Goal: Task Accomplishment & Management: Use online tool/utility

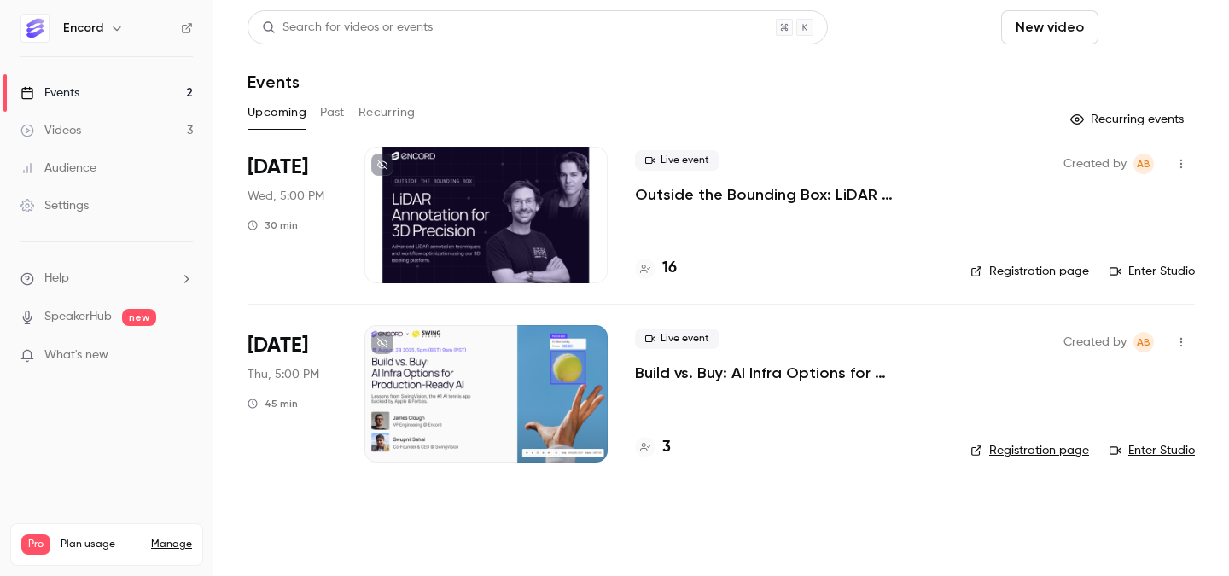
click at [1139, 37] on button "Schedule" at bounding box center [1150, 27] width 90 height 34
click at [1102, 85] on li "One time event" at bounding box center [1101, 74] width 184 height 44
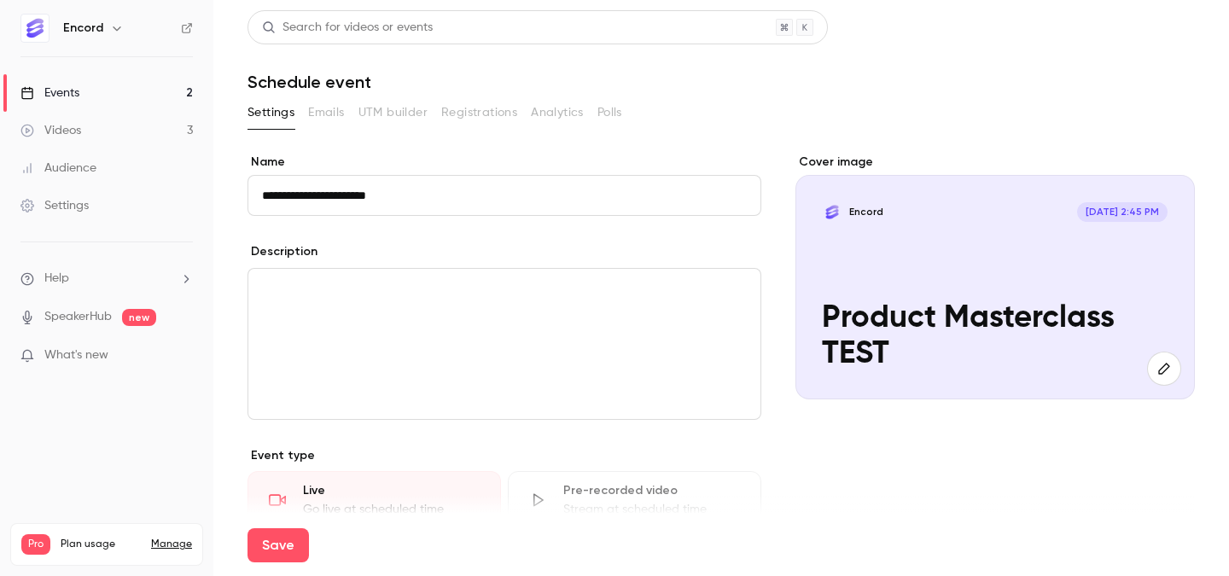
scroll to position [195, 0]
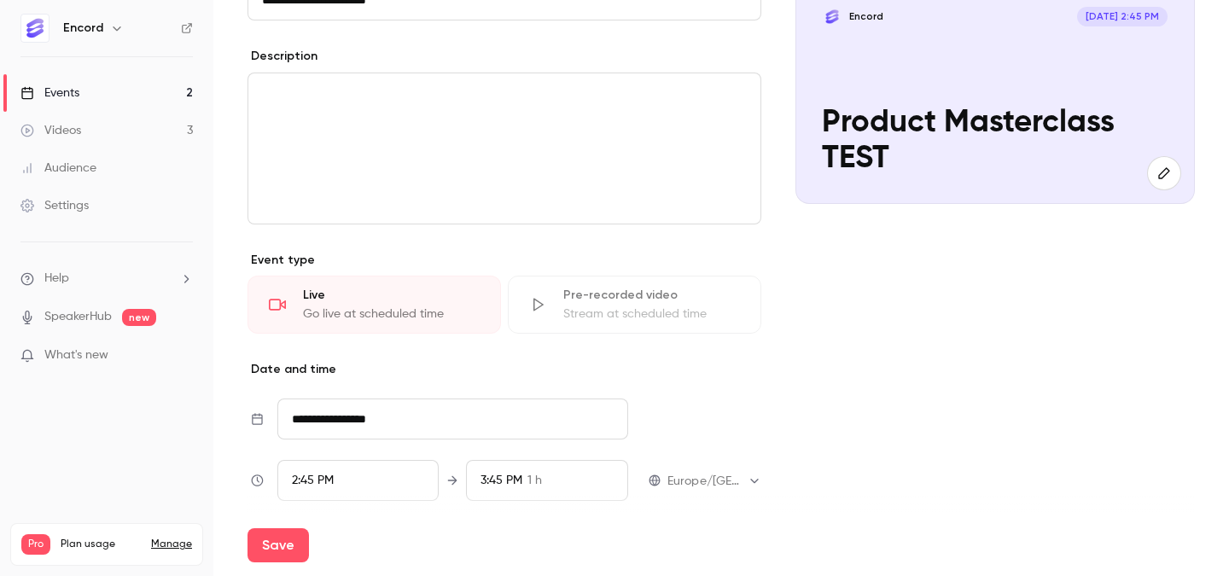
type input "**********"
click at [343, 470] on div "2:45 PM" at bounding box center [358, 480] width 162 height 41
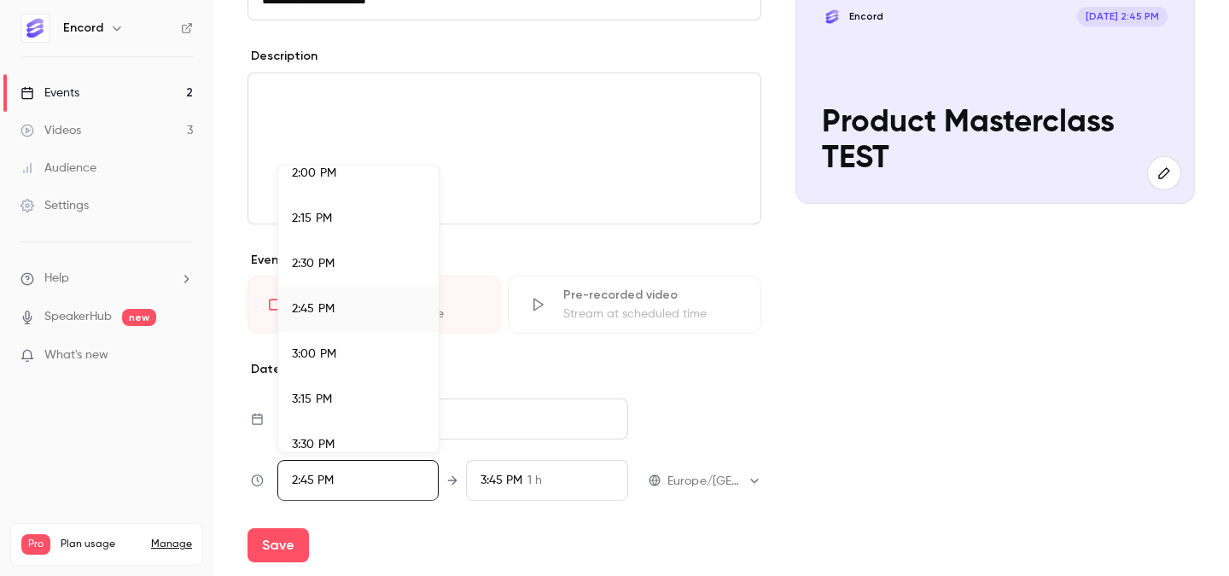
scroll to position [2568, 0]
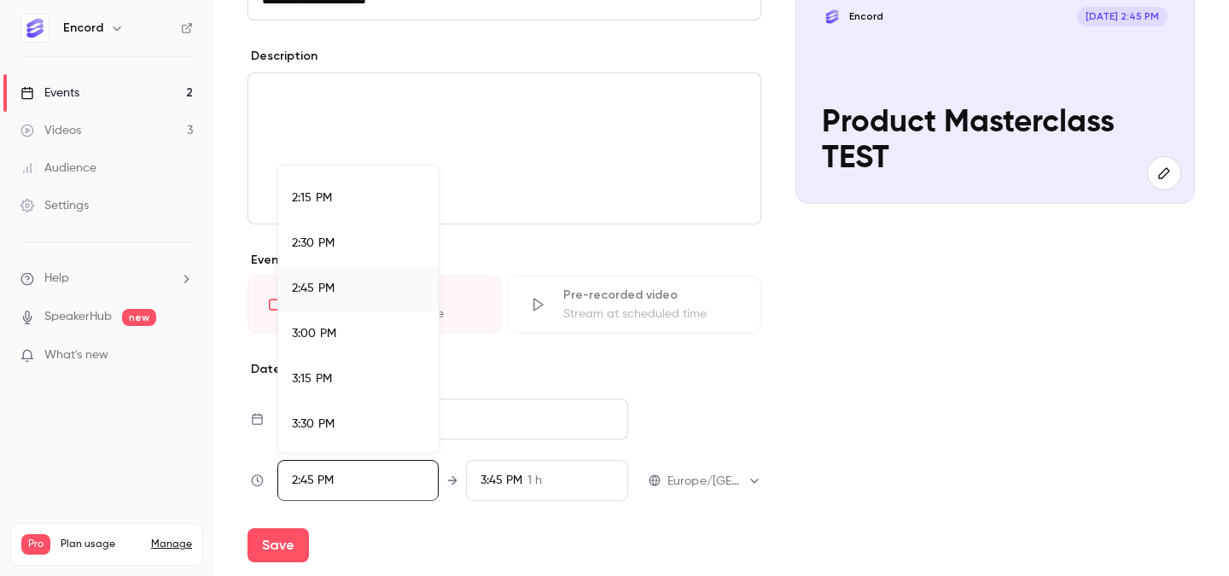
click at [358, 318] on li "3:00 PM" at bounding box center [358, 333] width 160 height 45
click at [294, 544] on div at bounding box center [614, 288] width 1229 height 576
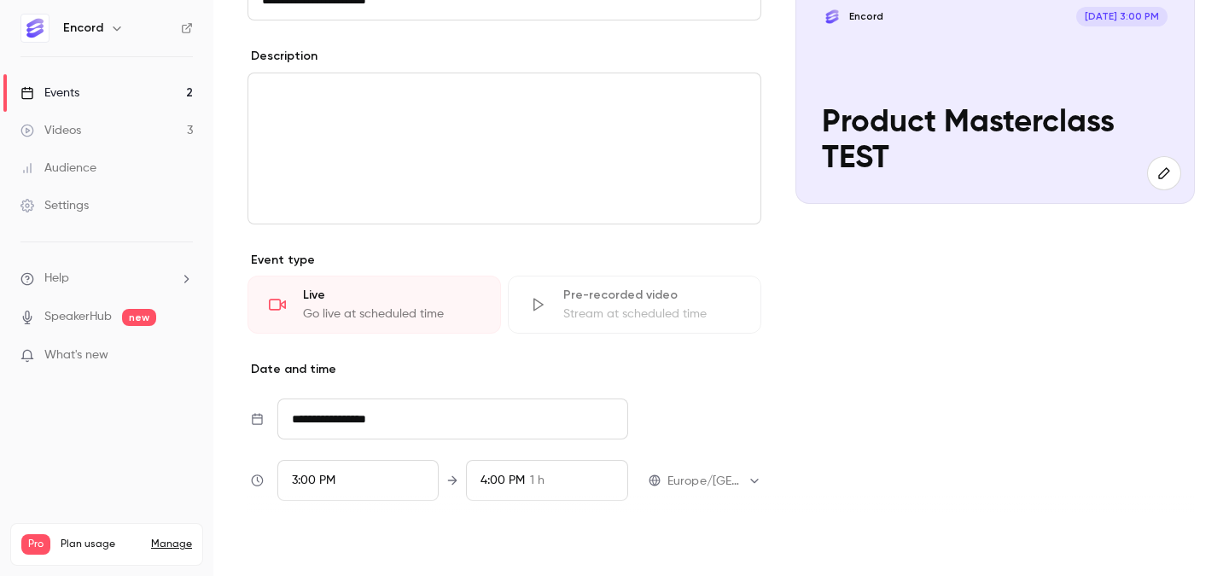
click at [276, 550] on button "Save" at bounding box center [277, 545] width 61 height 34
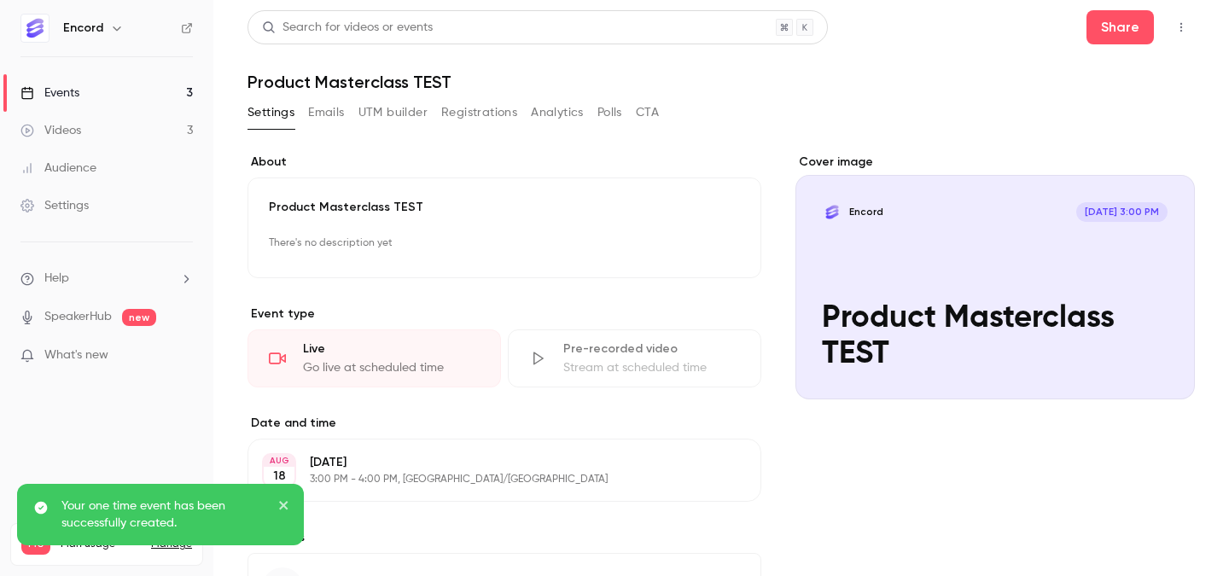
click at [1187, 27] on icon "button" at bounding box center [1181, 27] width 14 height 12
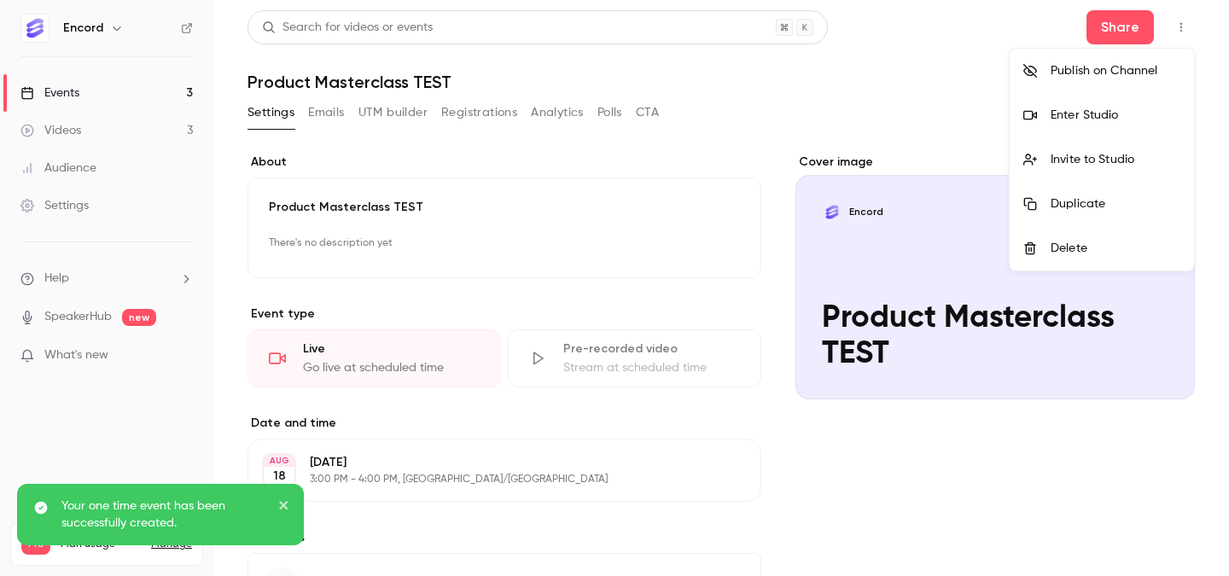
click at [1123, 158] on div "Invite to Studio" at bounding box center [1115, 159] width 130 height 17
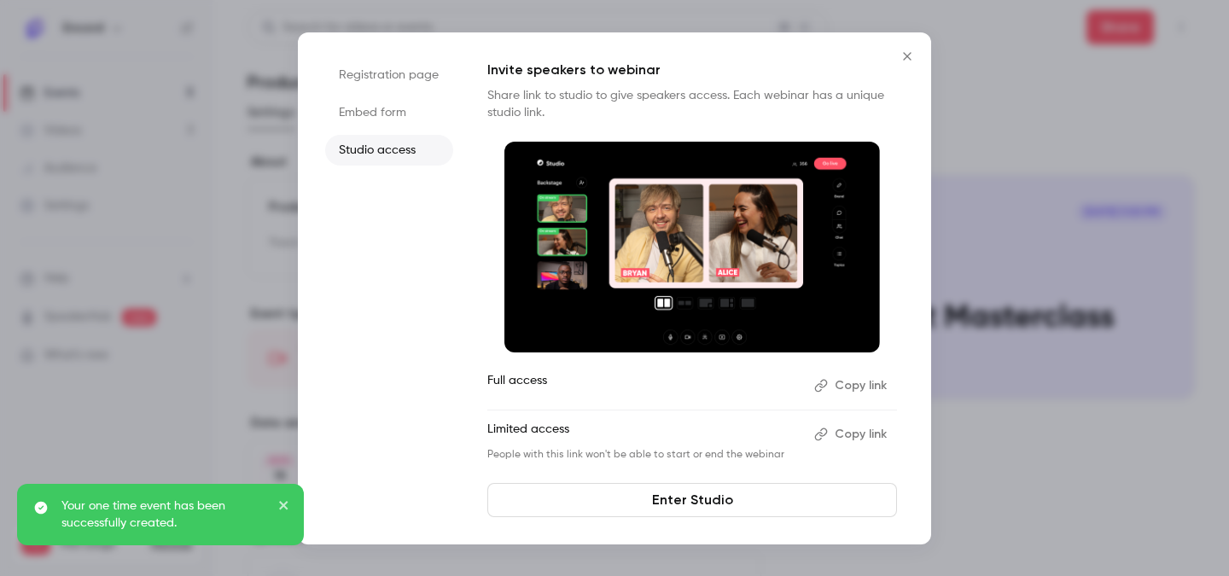
click at [850, 373] on button "Copy link" at bounding box center [852, 385] width 90 height 27
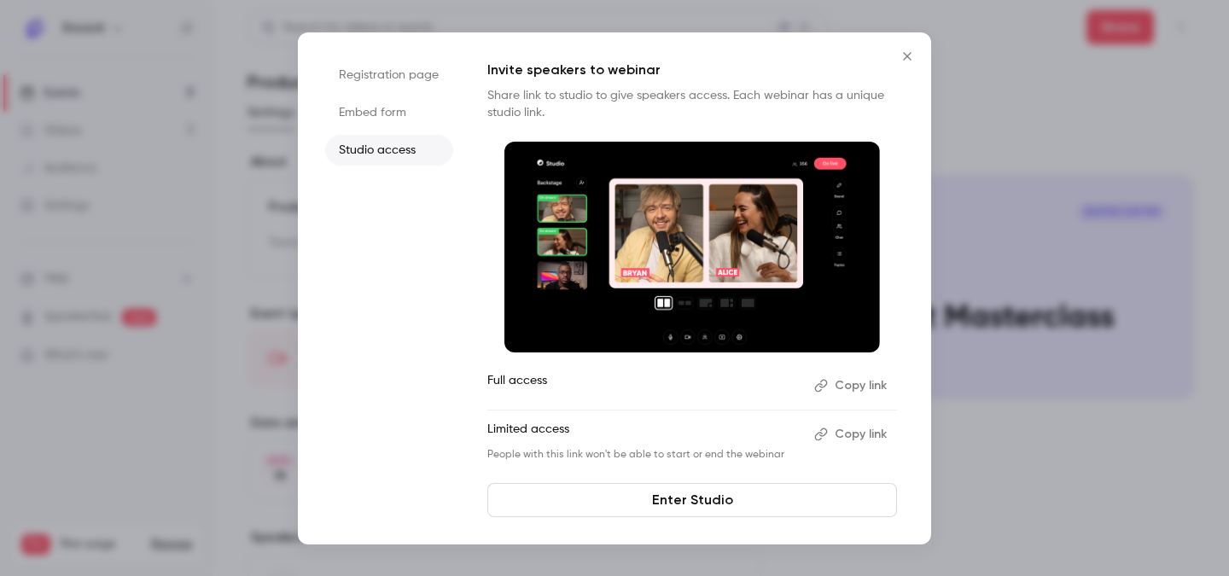
click at [909, 59] on icon "Close" at bounding box center [907, 56] width 20 height 14
